Goal: Navigation & Orientation: Find specific page/section

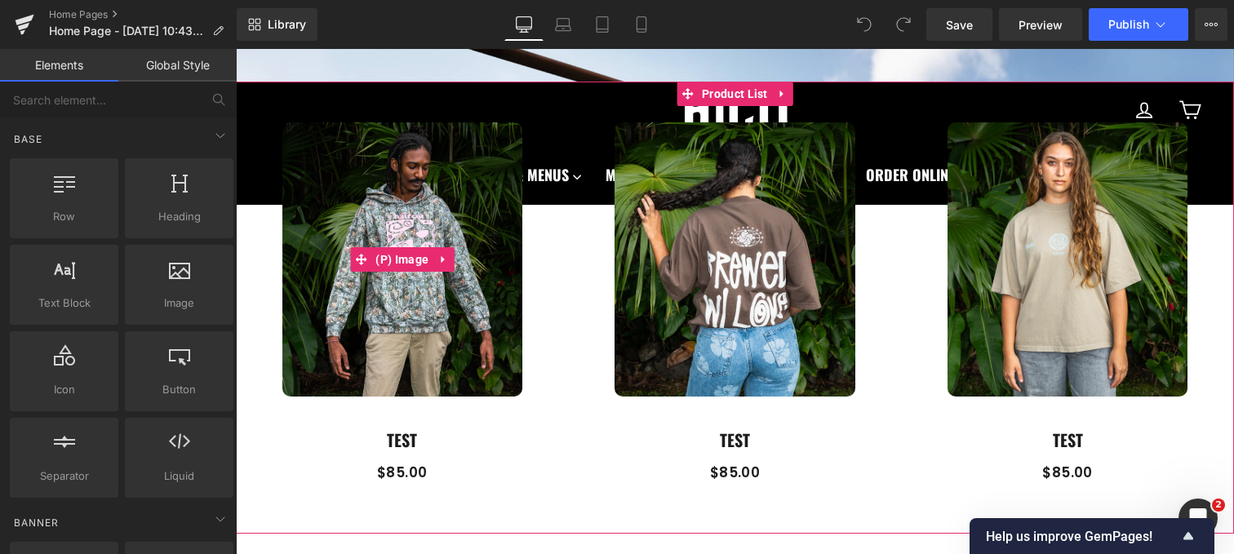
scroll to position [593, 0]
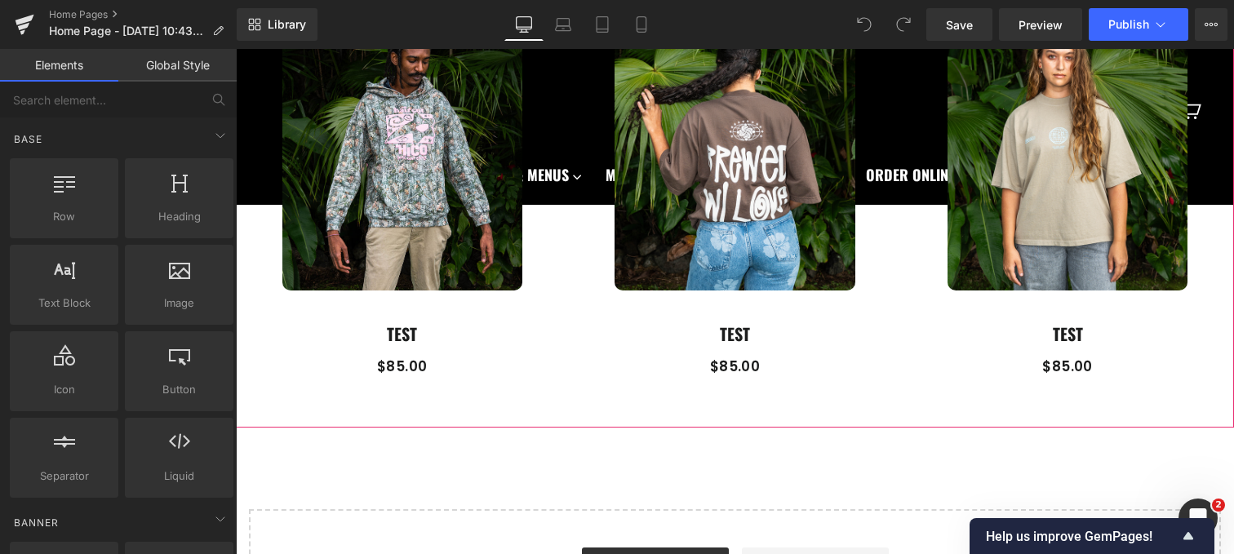
click at [327, 388] on div "Sale Off (P) Image TEST (P) Title $0 $85.00 (P) Price Product" at bounding box center [402, 197] width 333 height 394
click at [213, 140] on icon at bounding box center [221, 136] width 20 height 20
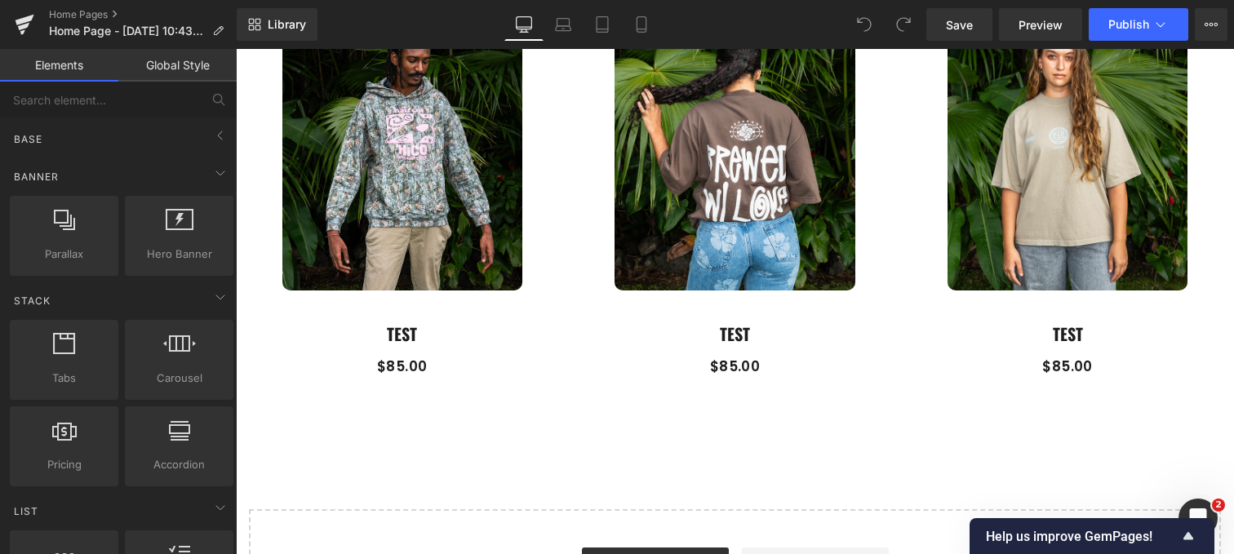
click at [620, 292] on div "Sale Off (P) Image TEST (P) Title $0 $85.00 (P) Price Product" at bounding box center [735, 189] width 998 height 427
click at [589, 290] on link "Sale Off" at bounding box center [735, 153] width 300 height 274
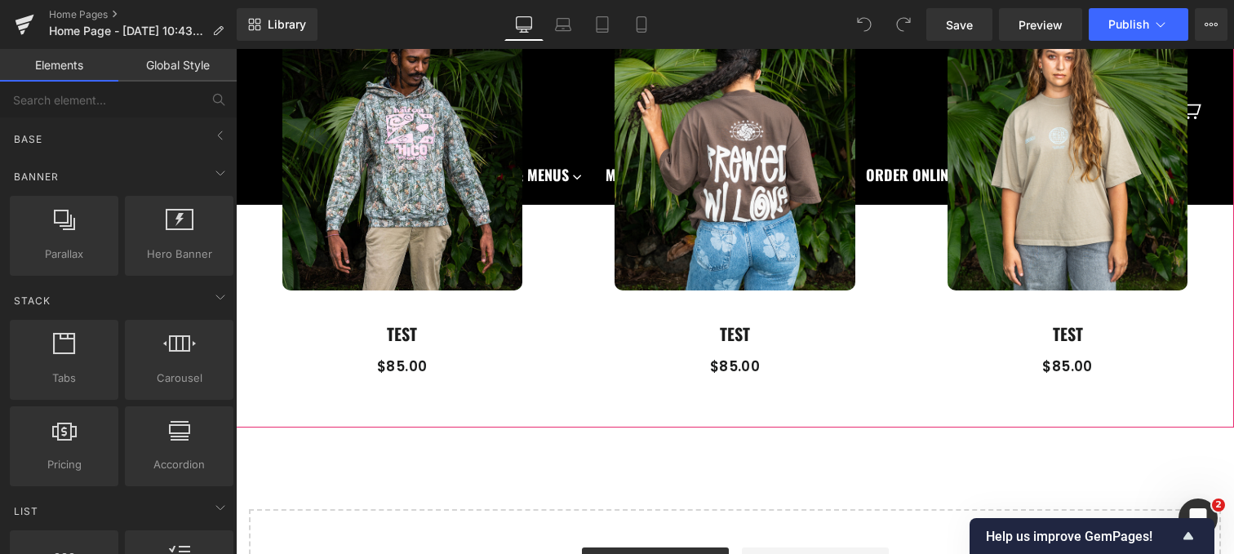
scroll to position [406, 0]
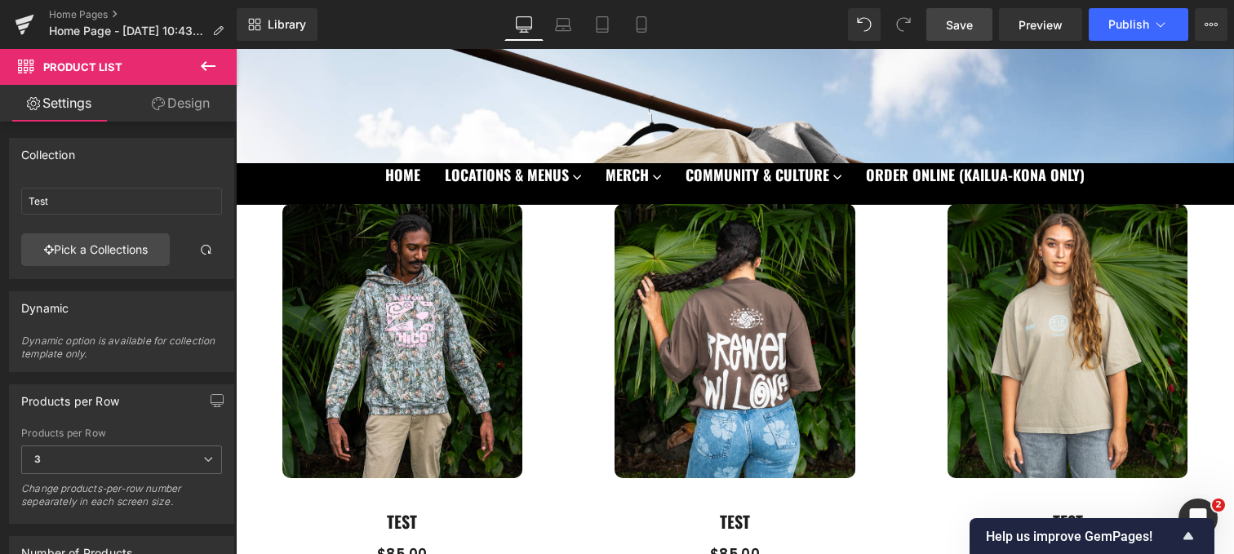
click at [956, 15] on link "Save" at bounding box center [959, 24] width 66 height 33
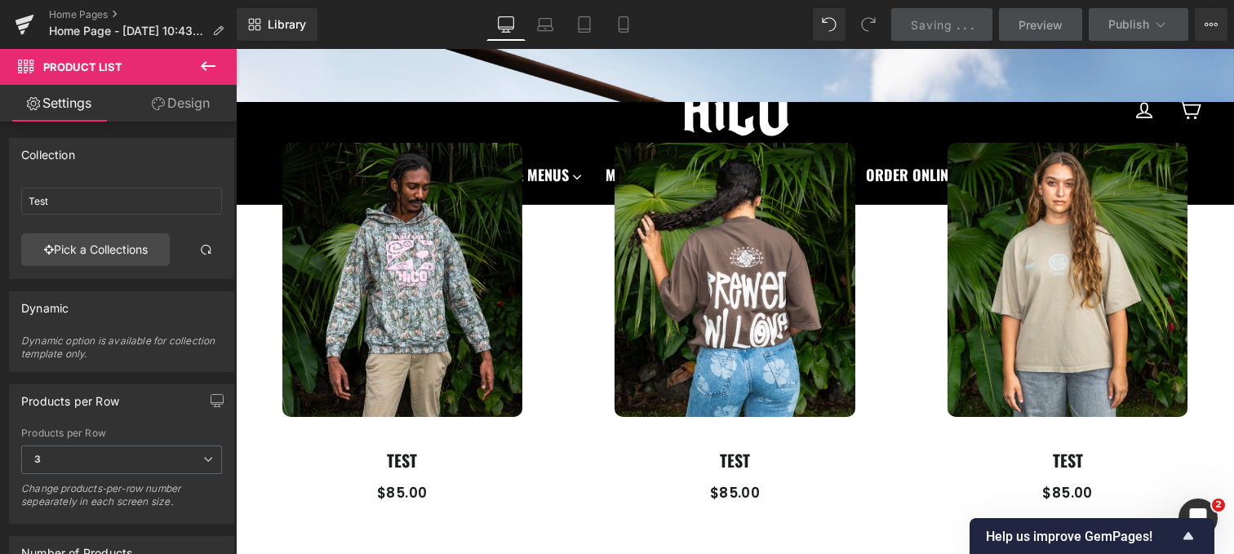
scroll to position [388, 0]
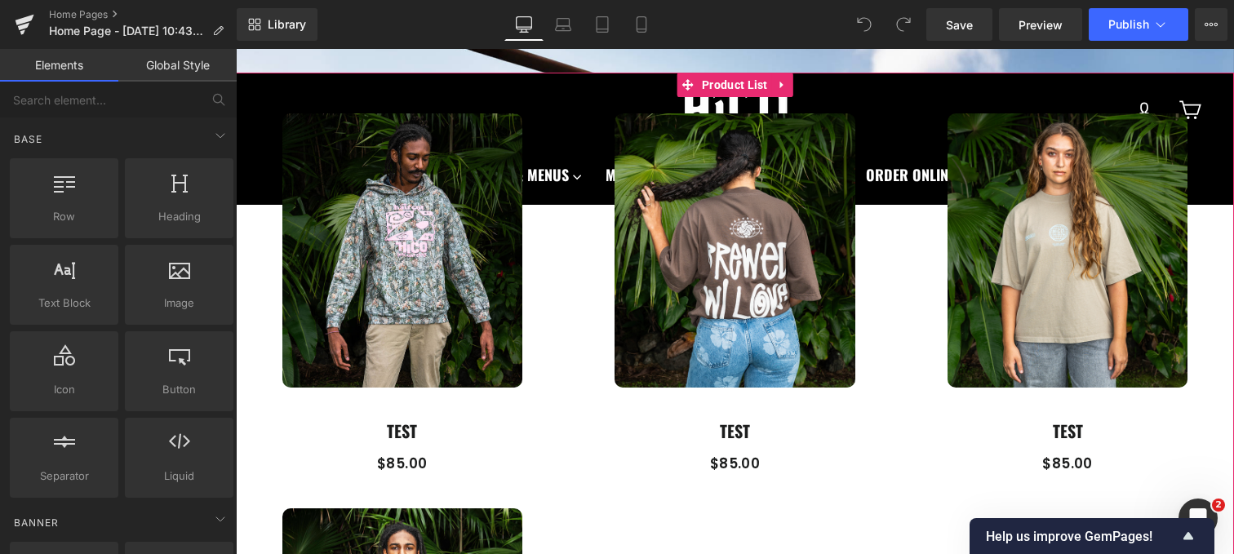
scroll to position [492, 0]
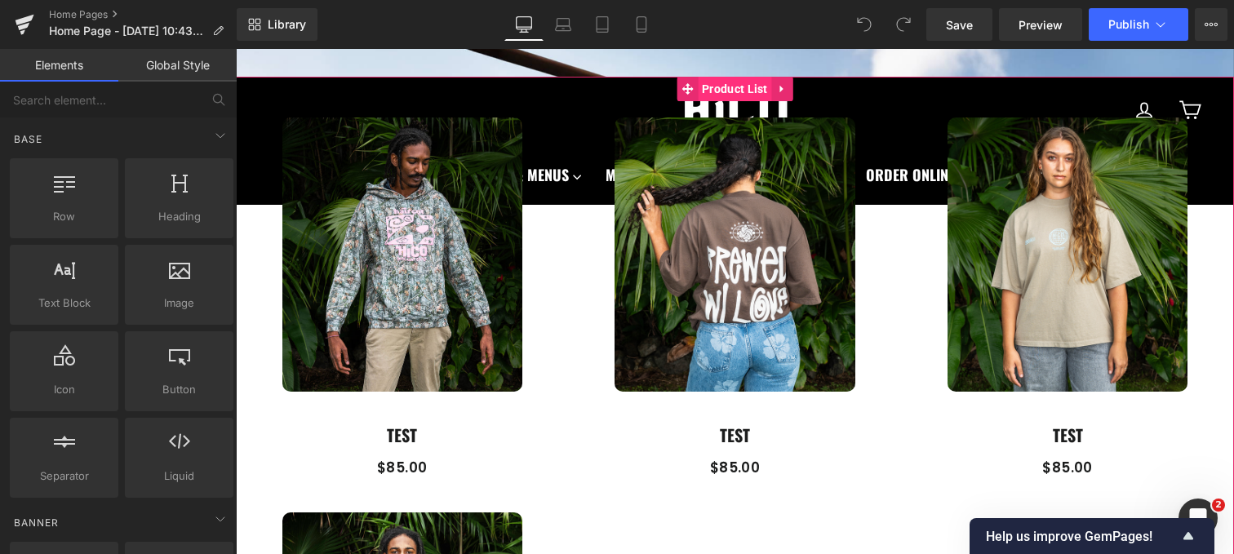
click at [724, 78] on span "Product List" at bounding box center [735, 89] width 74 height 24
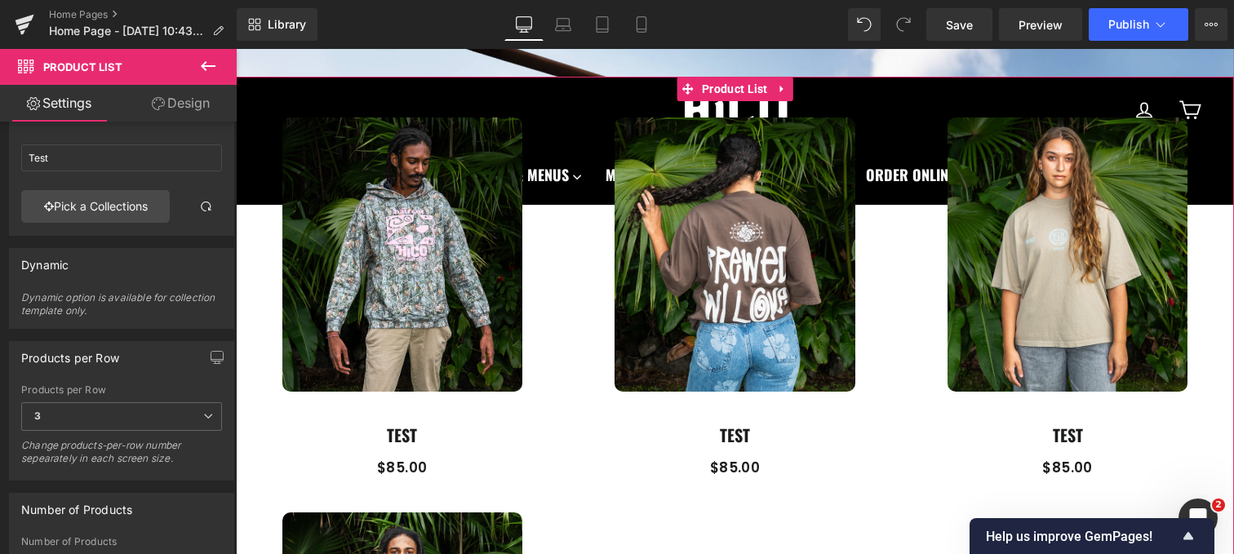
scroll to position [0, 0]
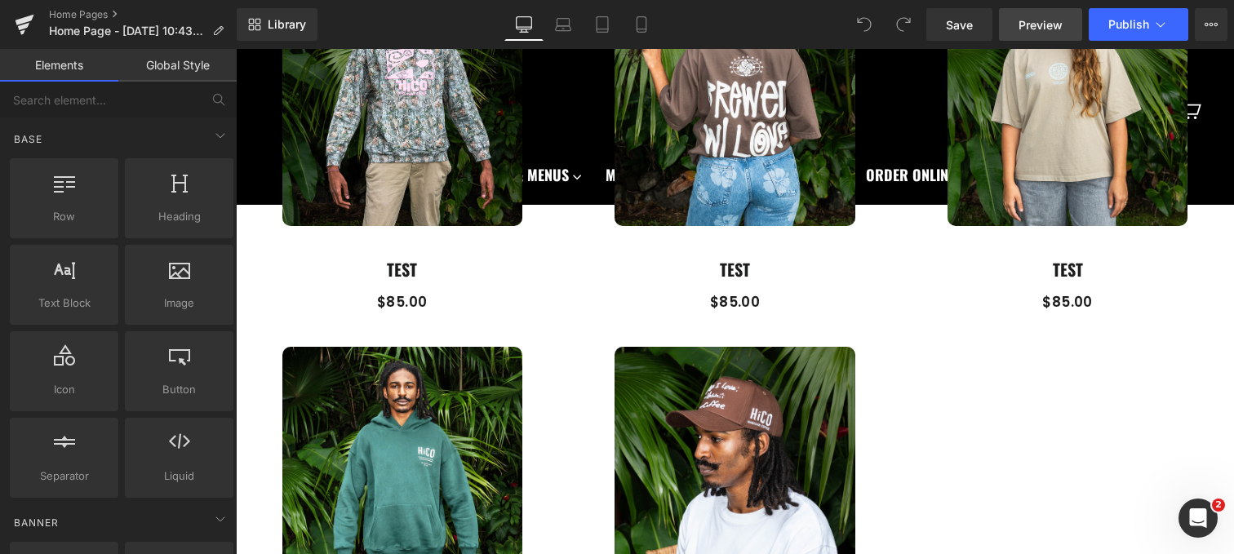
click at [1033, 28] on span "Preview" at bounding box center [1040, 24] width 44 height 17
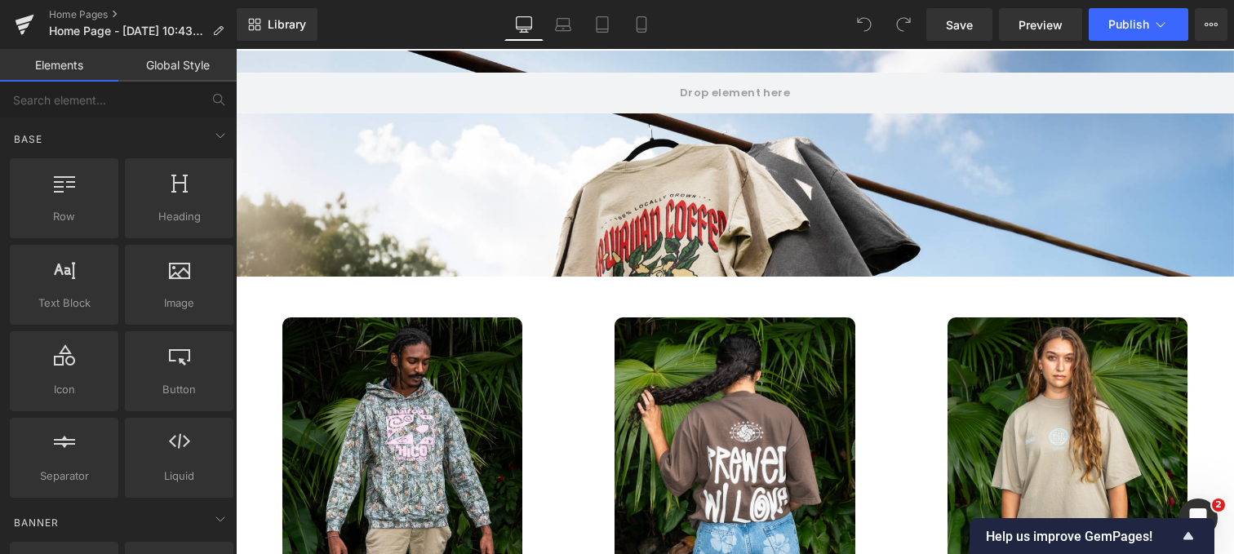
scroll to position [119, 0]
